Goal: Complete application form

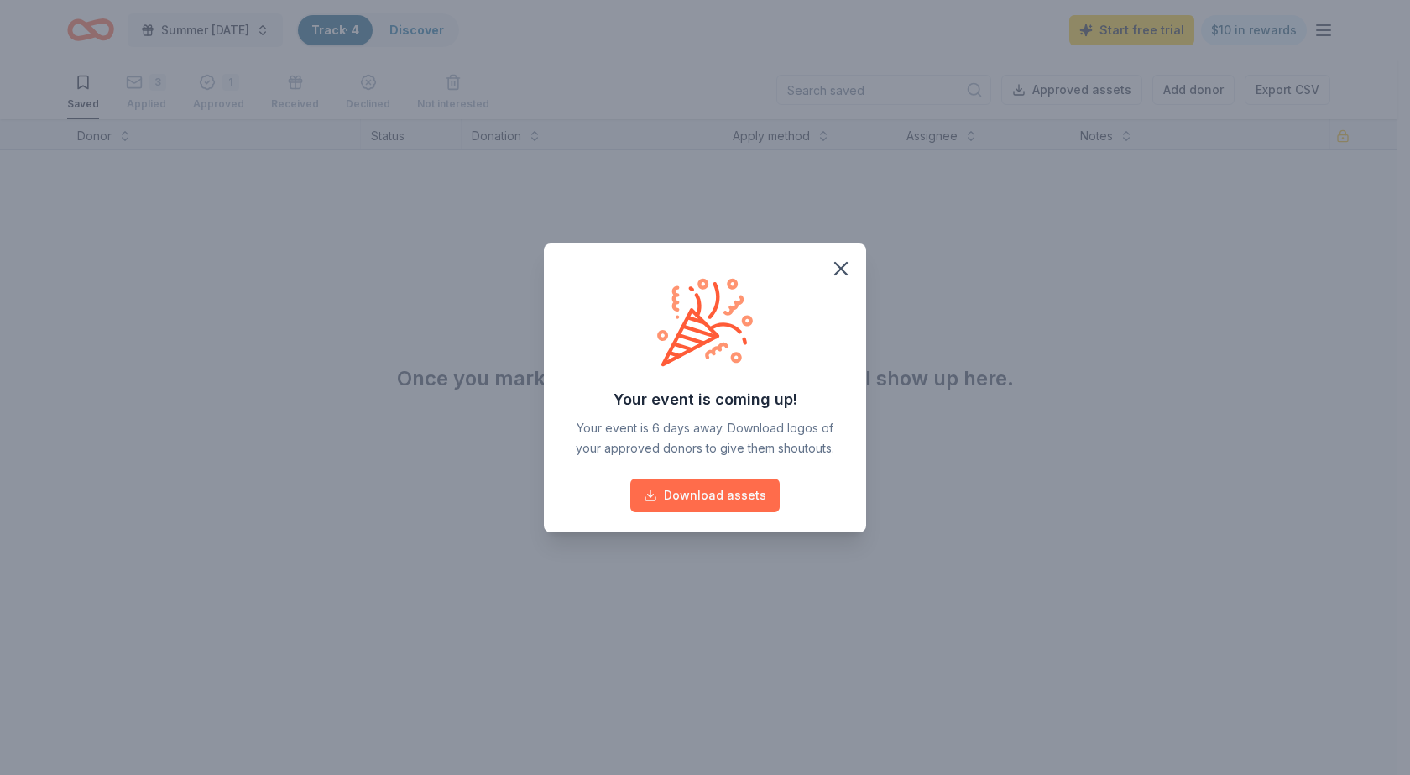
click at [700, 497] on button "Download assets" at bounding box center [704, 495] width 149 height 34
click at [844, 260] on icon "button" at bounding box center [841, 269] width 24 height 24
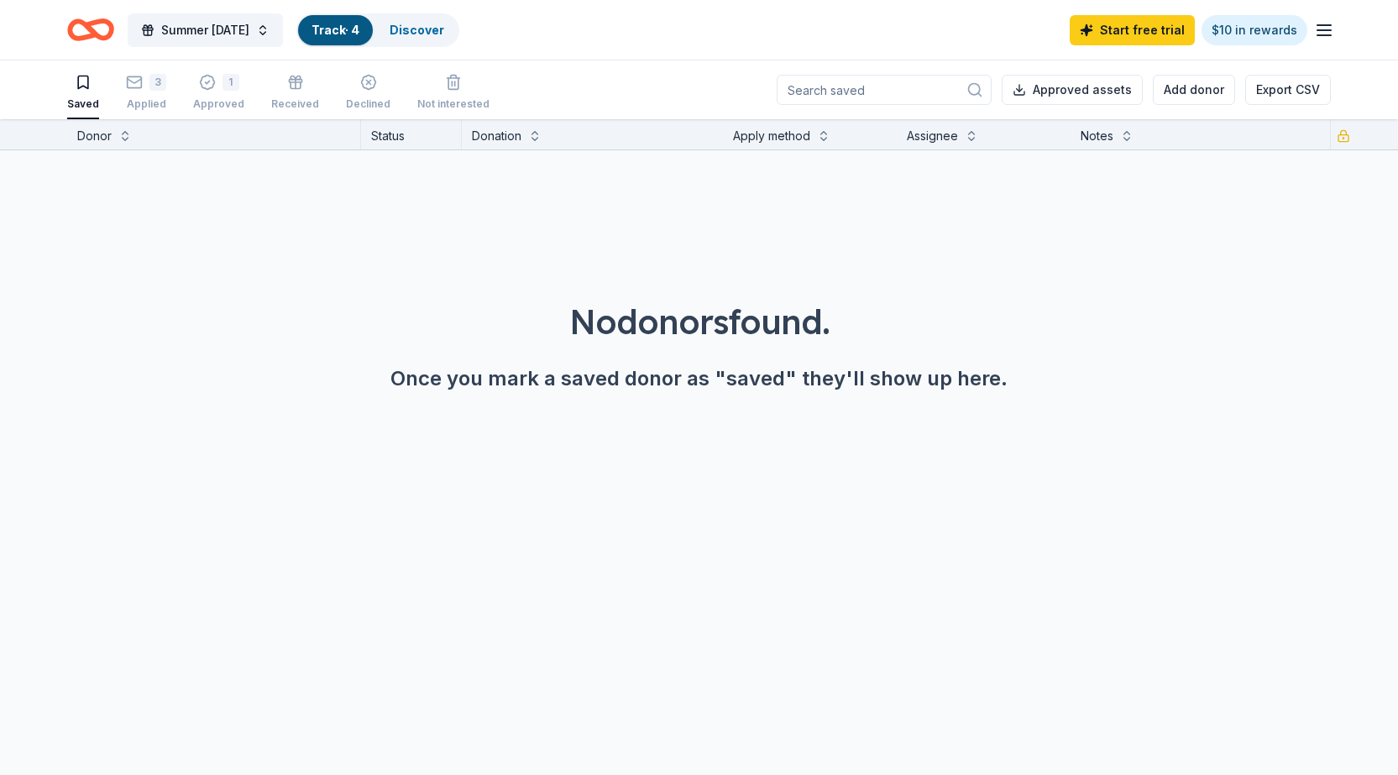
click at [165, 84] on div "Saved 3 Applied 1 Approved Received Declined Not interested" at bounding box center [278, 93] width 422 height 52
click at [144, 89] on div "3" at bounding box center [146, 82] width 40 height 17
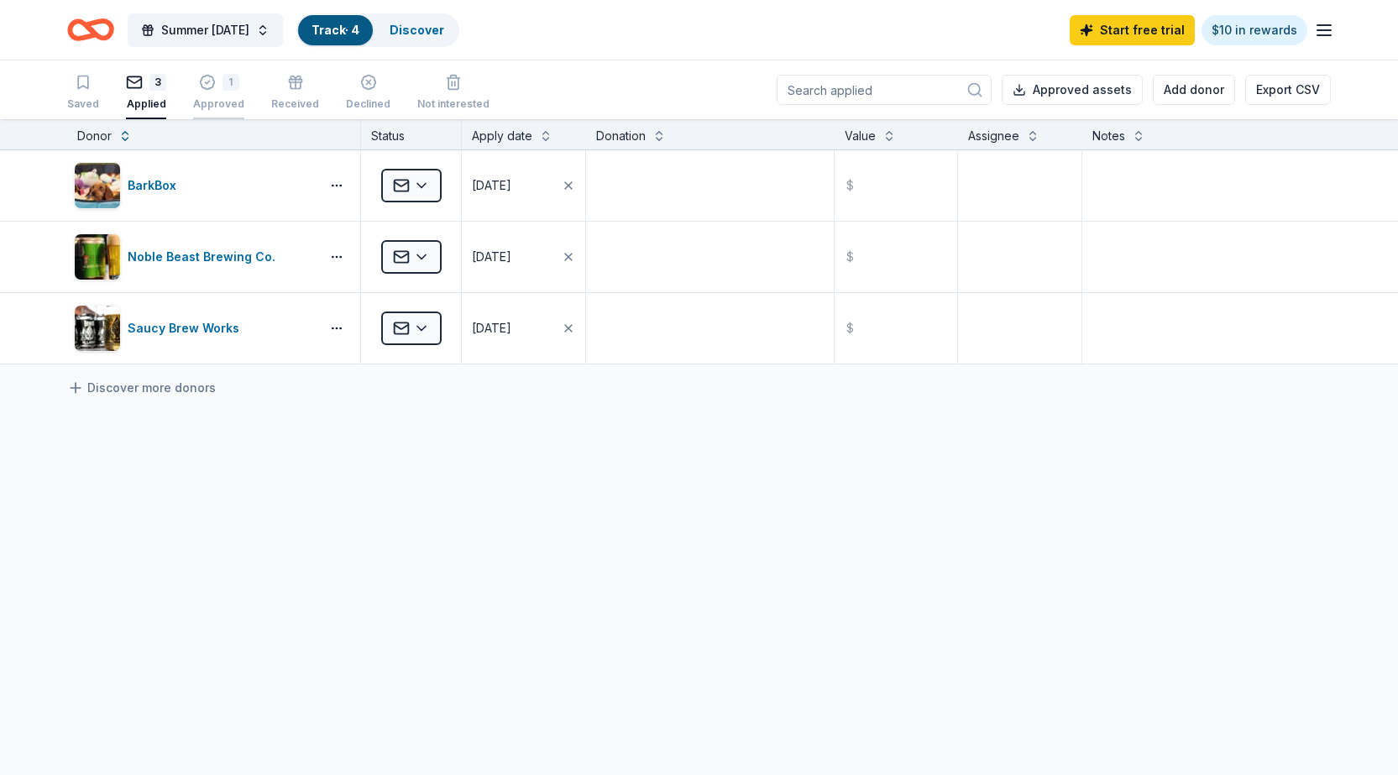
click at [223, 99] on div "Approved" at bounding box center [218, 103] width 51 height 13
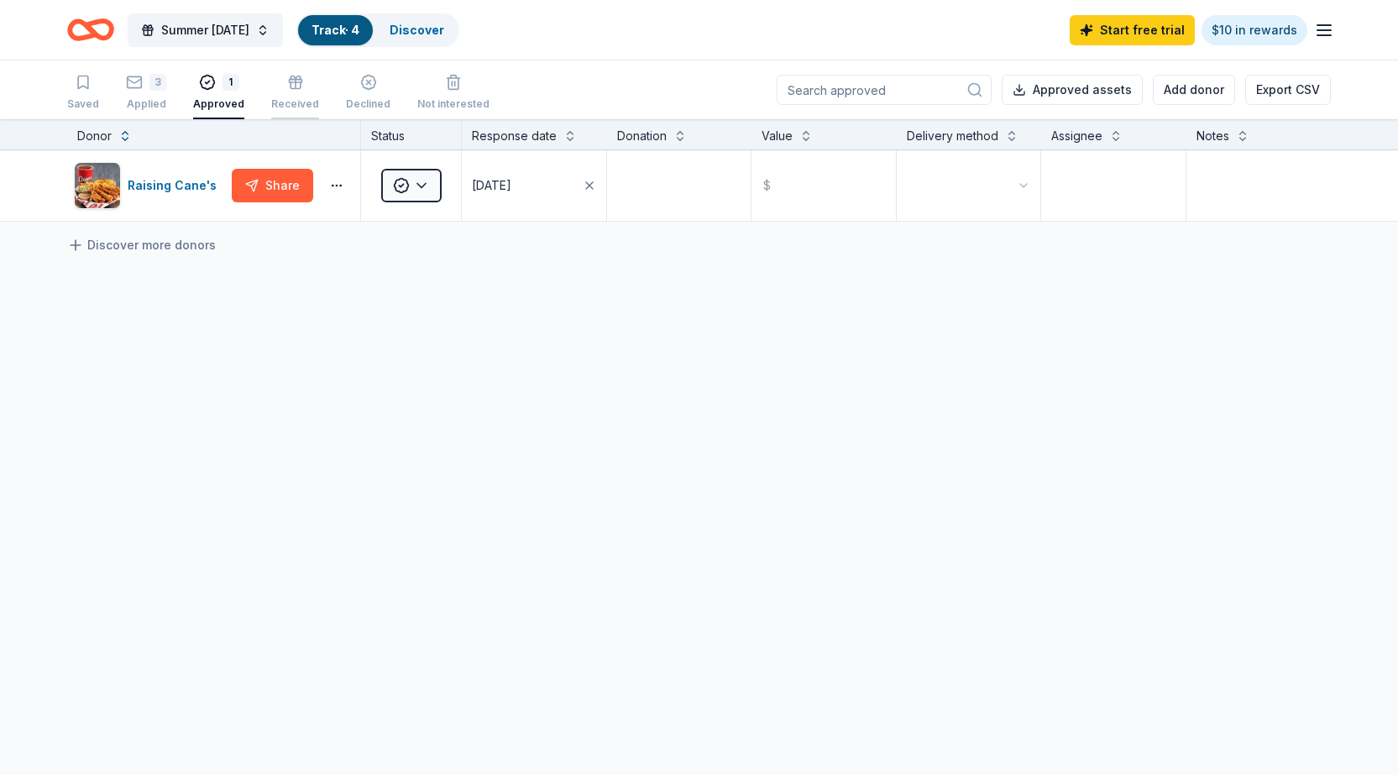
click at [285, 100] on div "Received" at bounding box center [295, 103] width 48 height 13
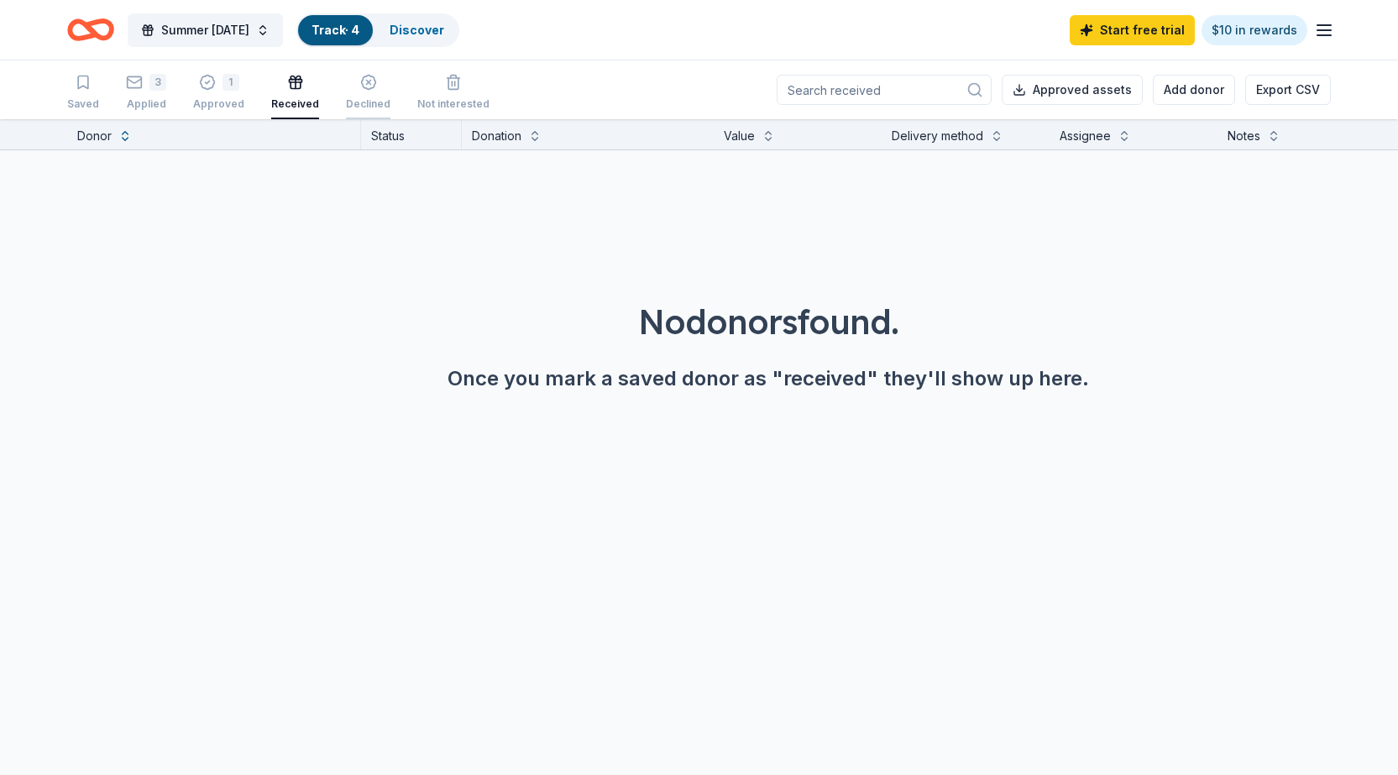
click at [347, 96] on div "Declined" at bounding box center [368, 92] width 44 height 37
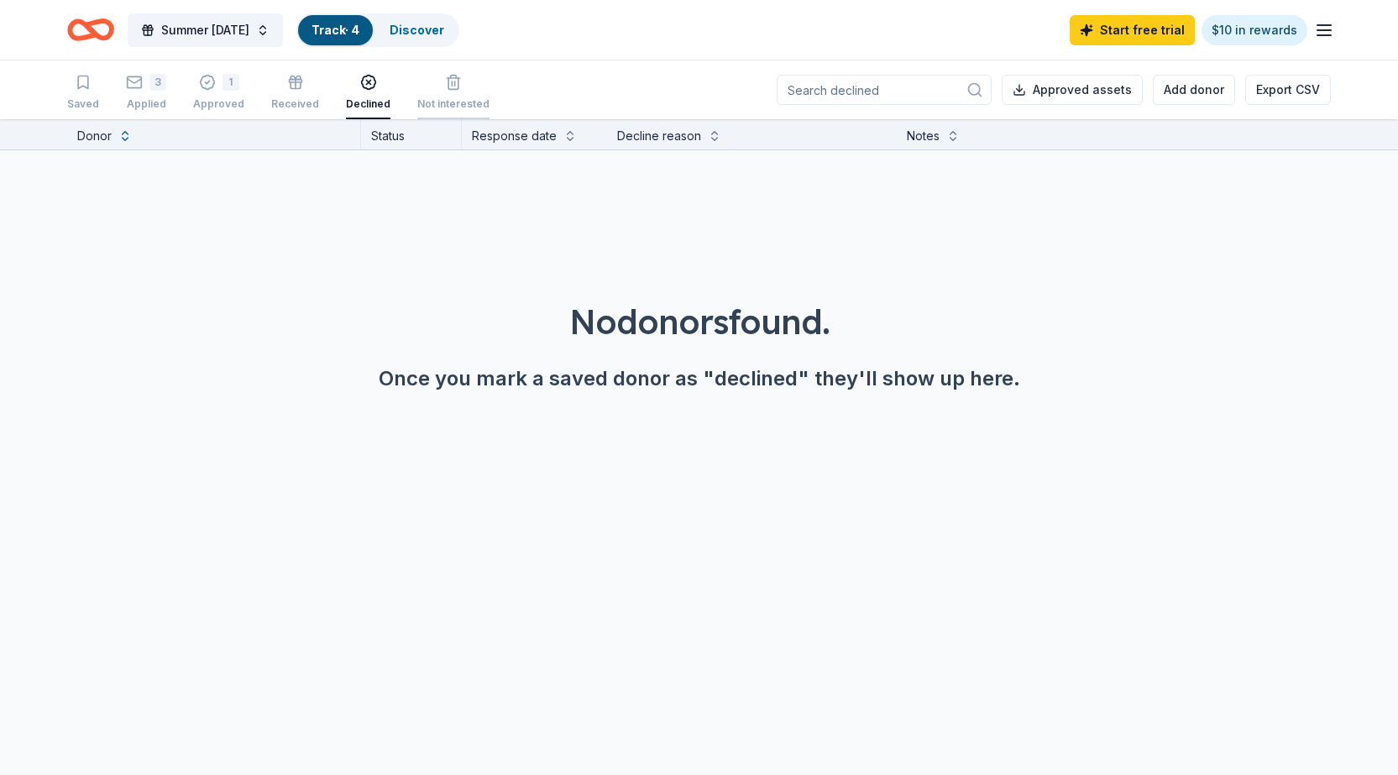
click at [444, 93] on div "Not interested" at bounding box center [453, 92] width 72 height 37
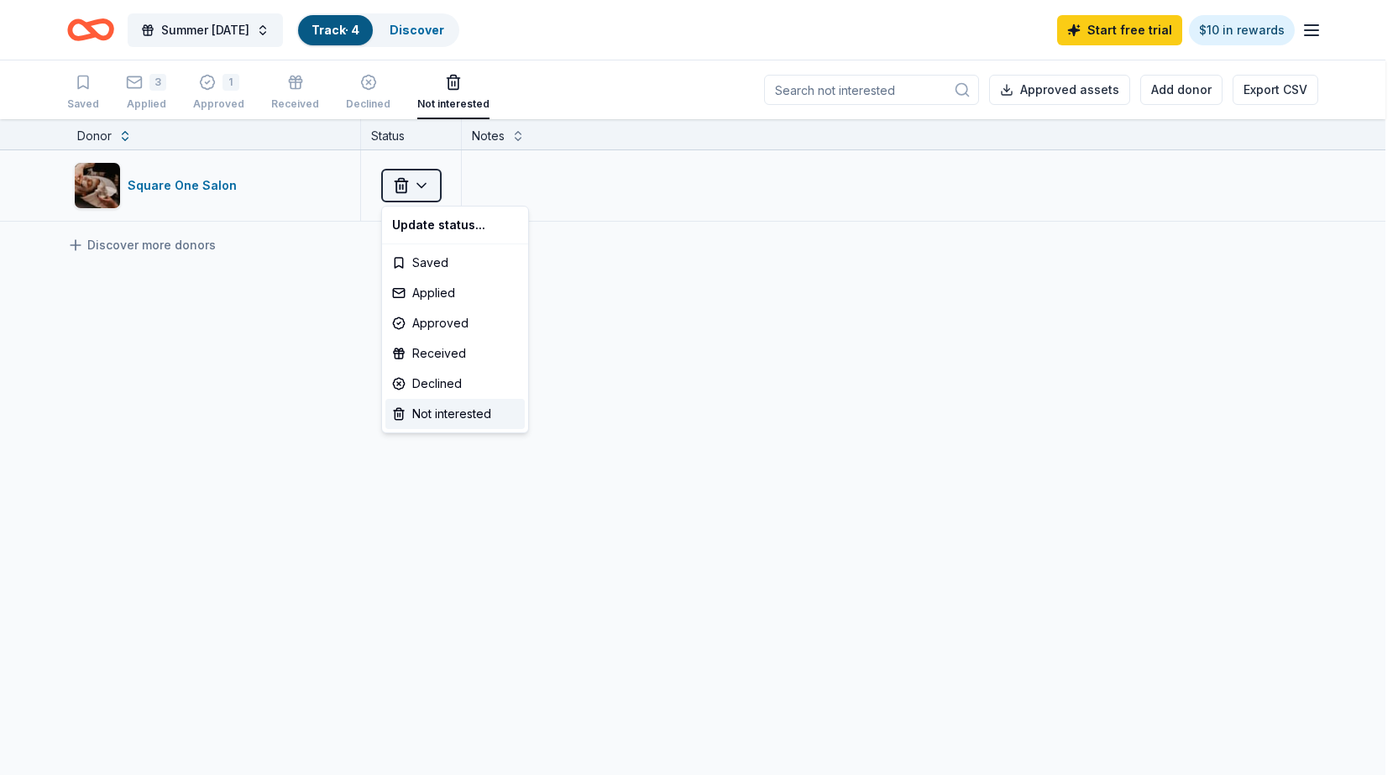
click at [393, 187] on html "Summer [DATE] Track · 4 Discover Start free trial $10 in rewards Saved 3 Applie…" at bounding box center [699, 387] width 1398 height 775
click at [590, 295] on html "Summer [DATE] Track · 4 Discover Start free trial $10 in rewards Saved 3 Applie…" at bounding box center [705, 387] width 1410 height 775
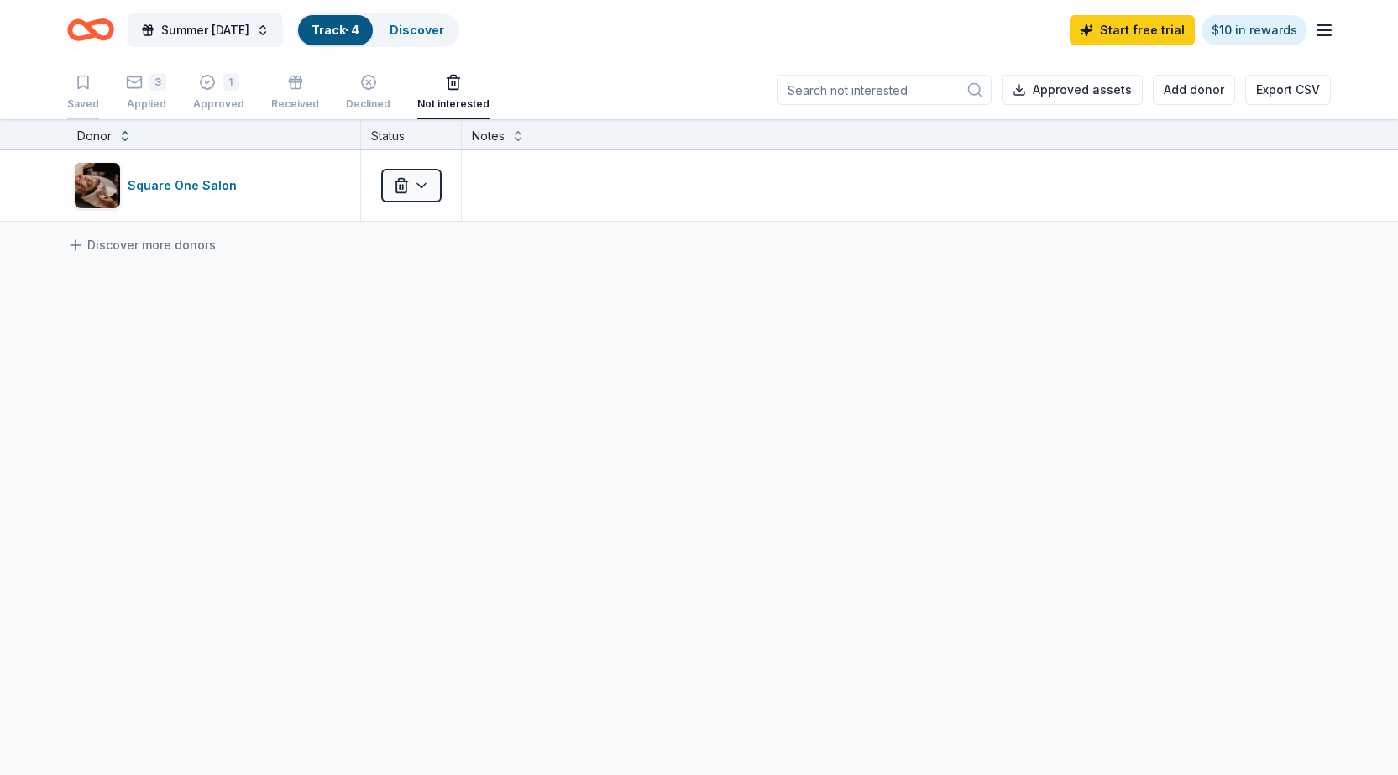
click at [87, 88] on icon "button" at bounding box center [83, 82] width 10 height 13
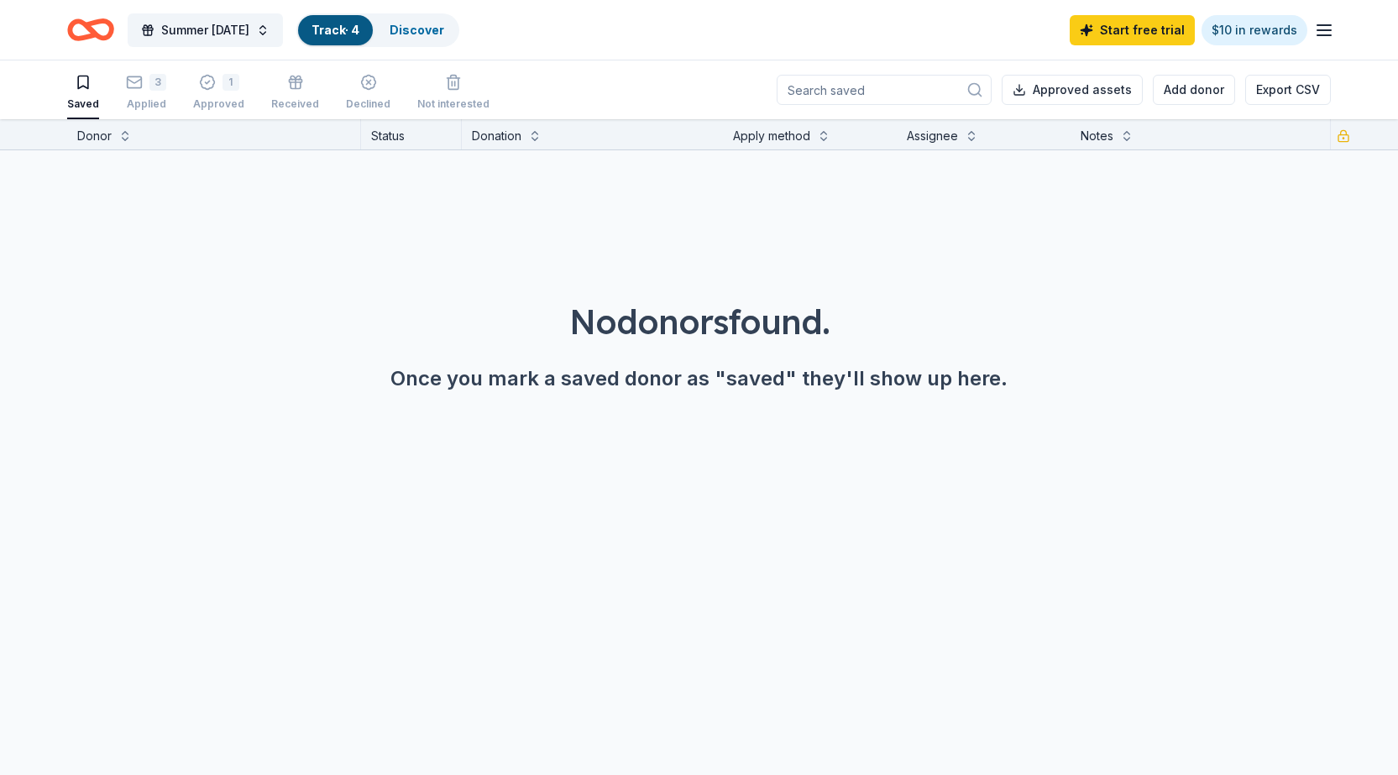
click at [353, 28] on link "Track · 4" at bounding box center [335, 30] width 48 height 14
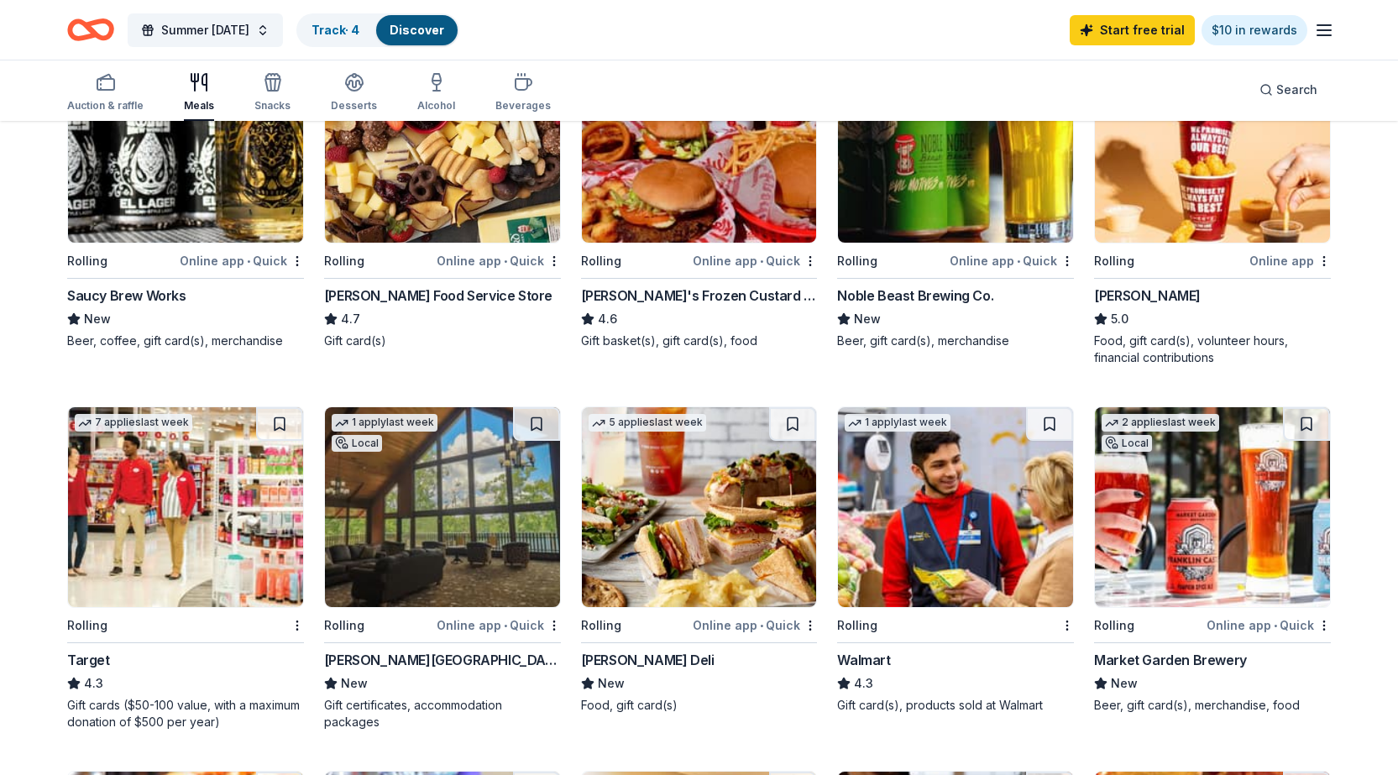
scroll to position [252, 0]
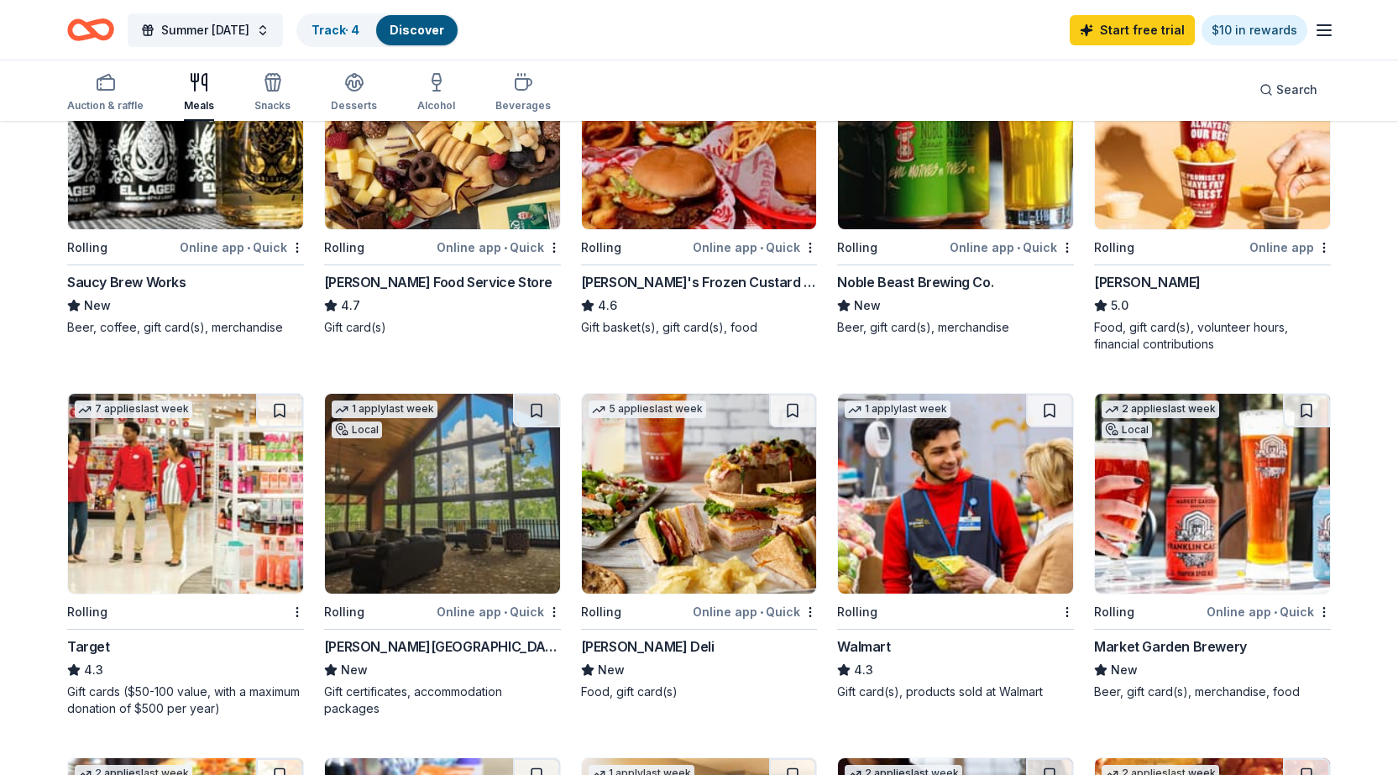
click at [861, 644] on div "Walmart" at bounding box center [863, 646] width 53 height 20
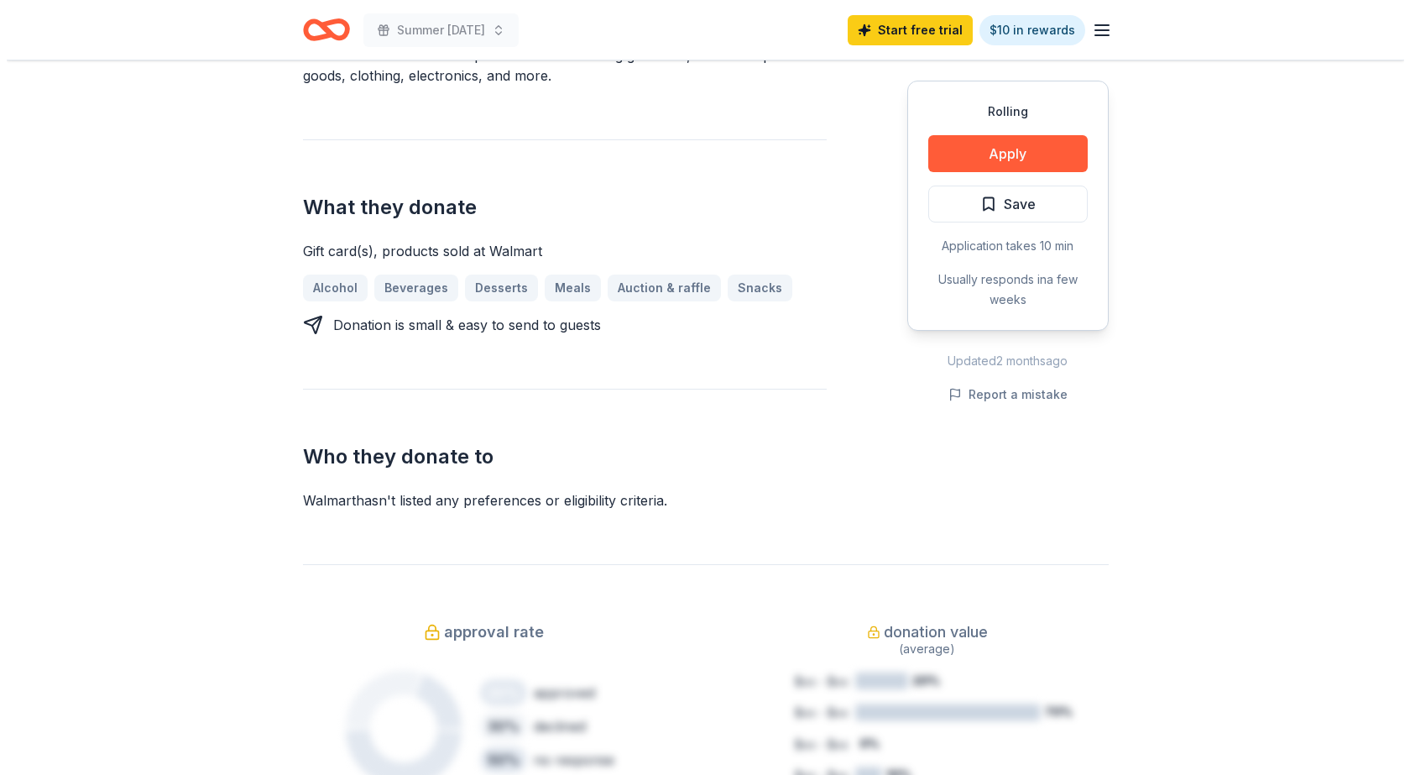
scroll to position [420, 0]
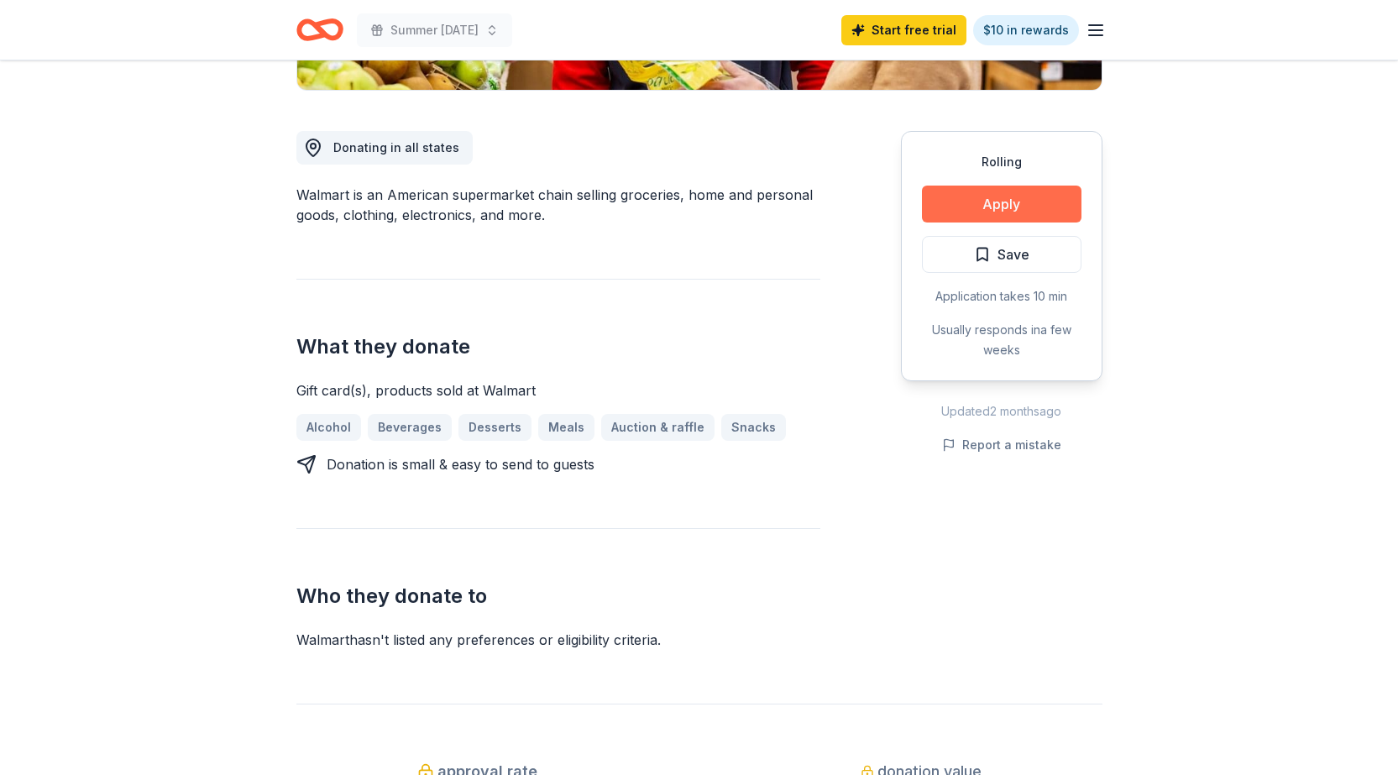
click at [1000, 198] on button "Apply" at bounding box center [1001, 203] width 159 height 37
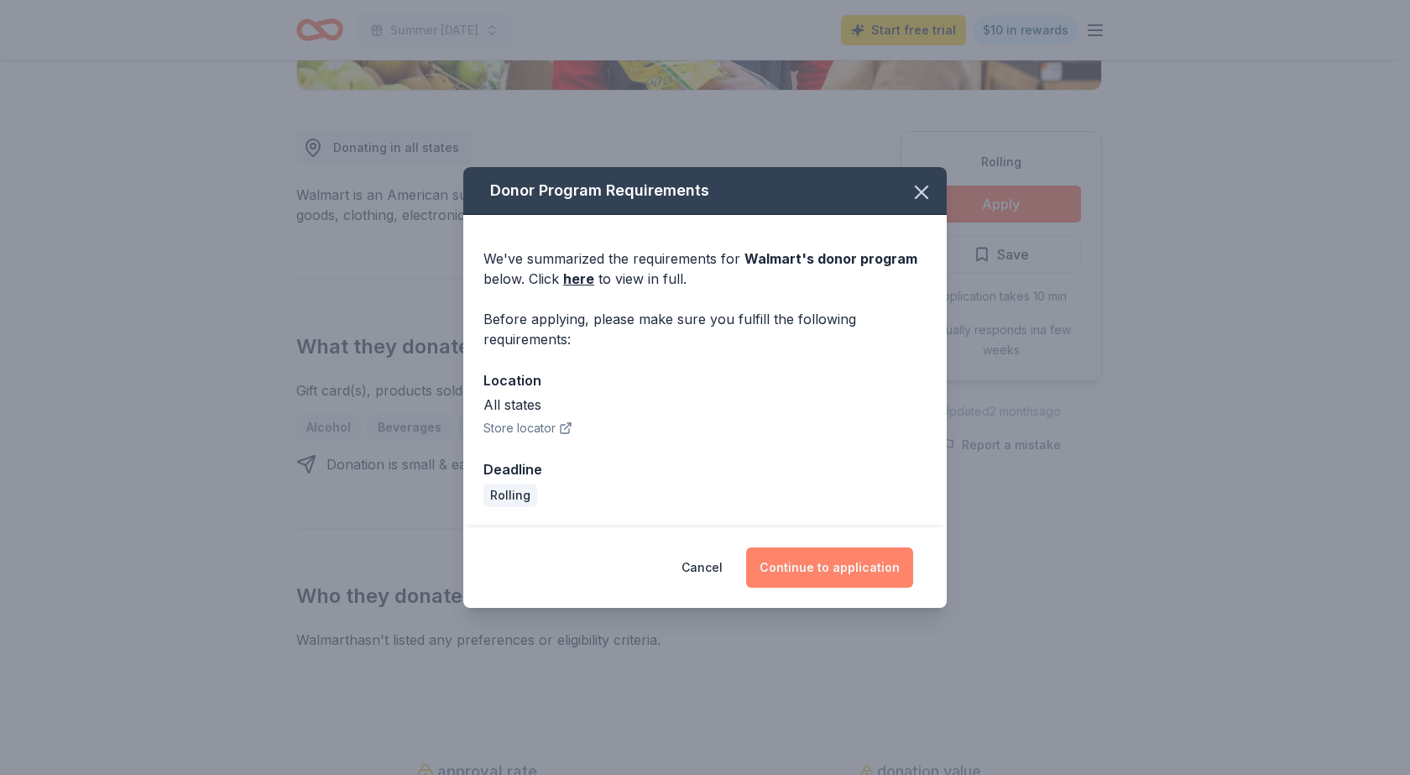
click at [818, 569] on button "Continue to application" at bounding box center [829, 567] width 167 height 40
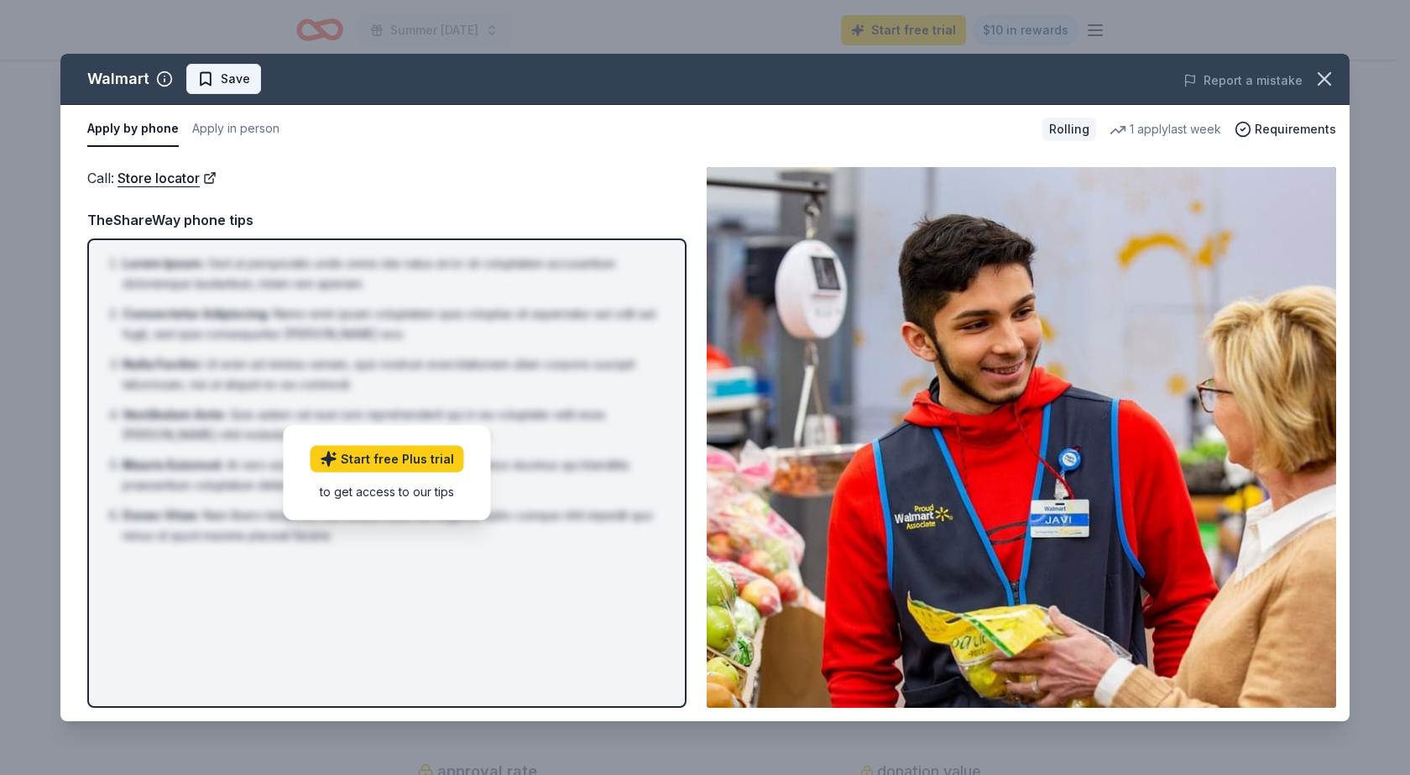
click at [201, 79] on span "Save" at bounding box center [223, 79] width 53 height 20
